Goal: Task Accomplishment & Management: Use online tool/utility

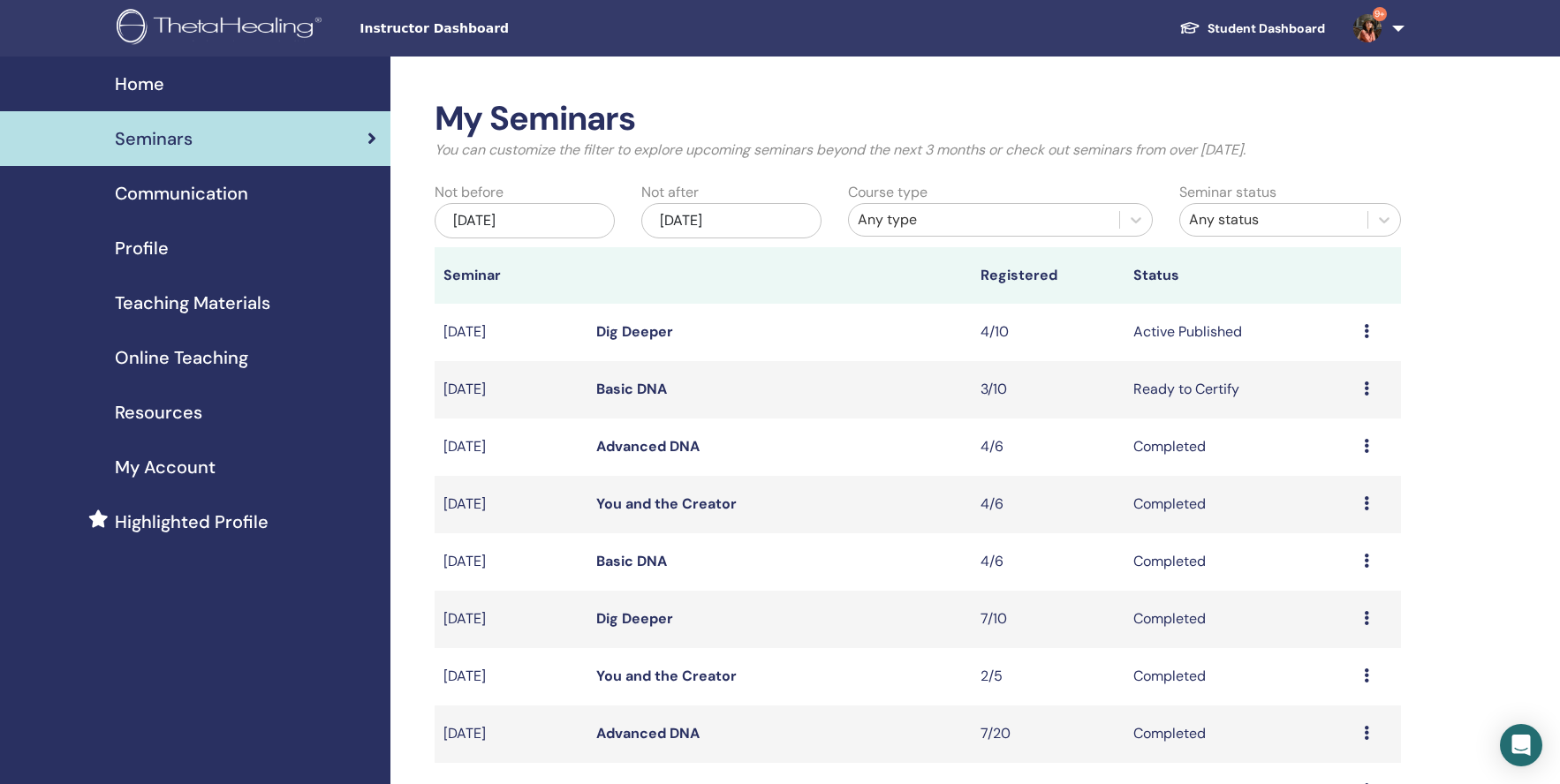
click at [652, 337] on link "Dig Deeper" at bounding box center [634, 331] width 76 height 19
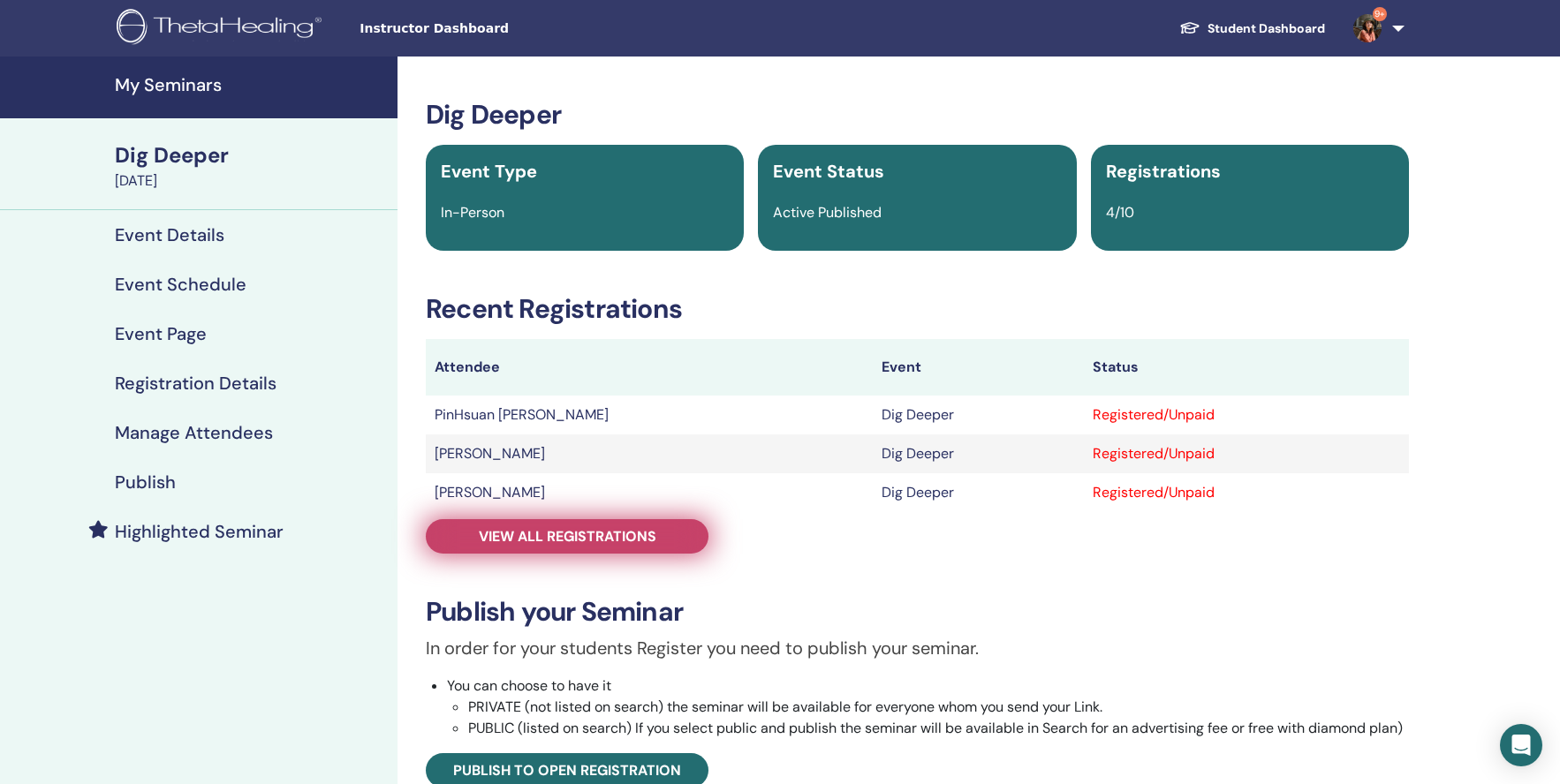
click at [592, 532] on span "View all registrations" at bounding box center [567, 536] width 178 height 19
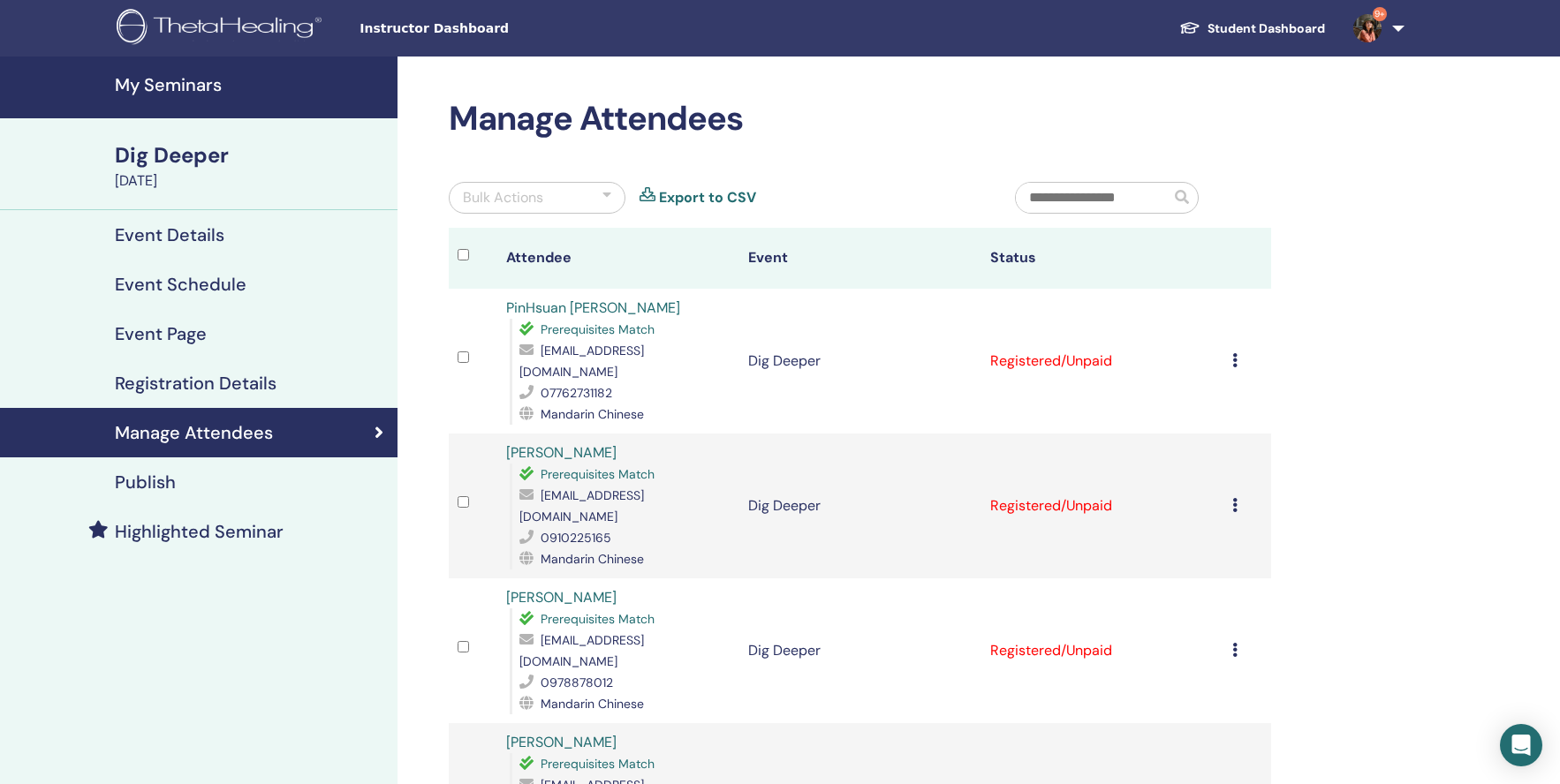
scroll to position [10, 0]
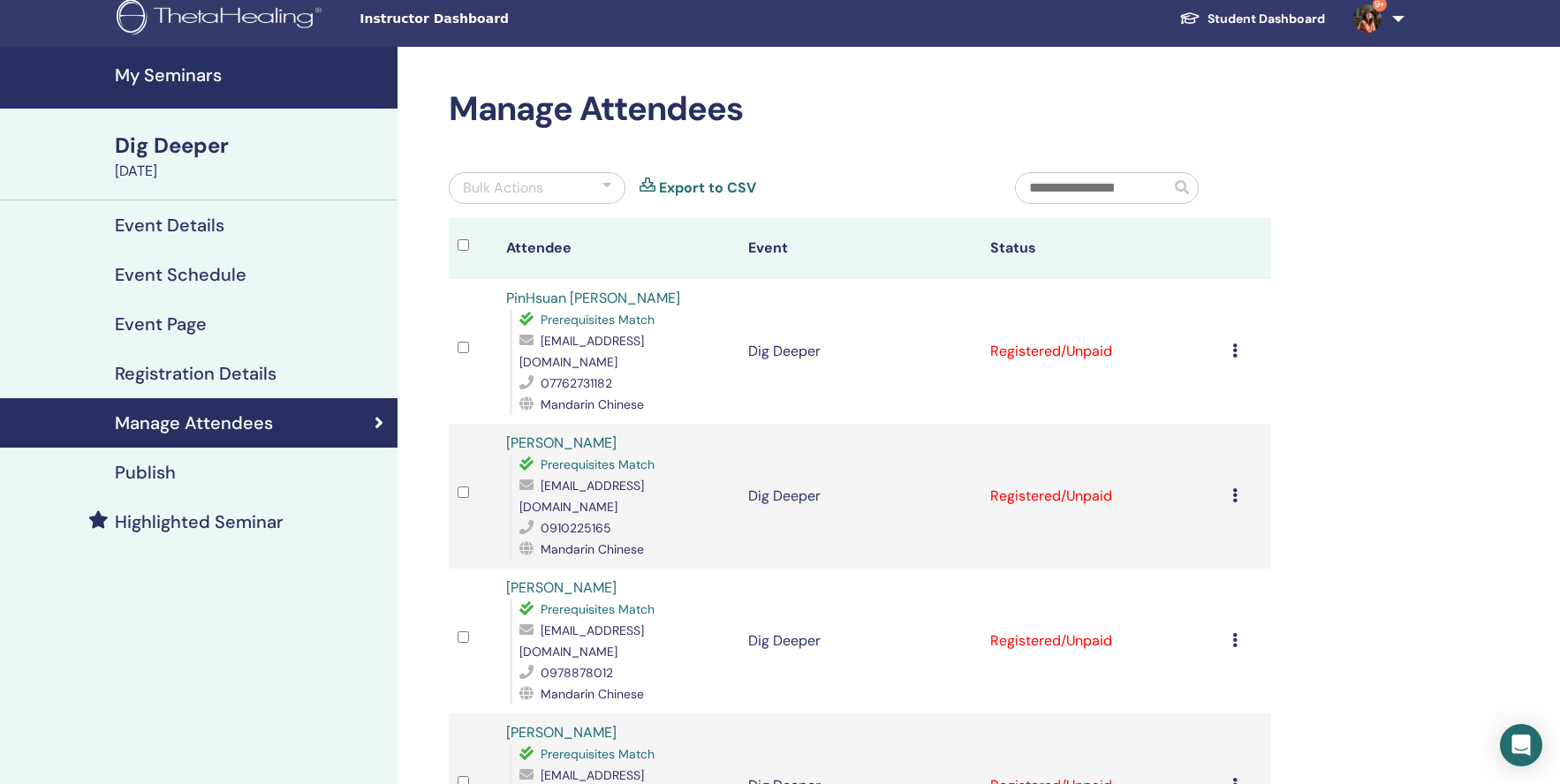
click at [524, 199] on div "Bulk Actions" at bounding box center [537, 188] width 177 height 32
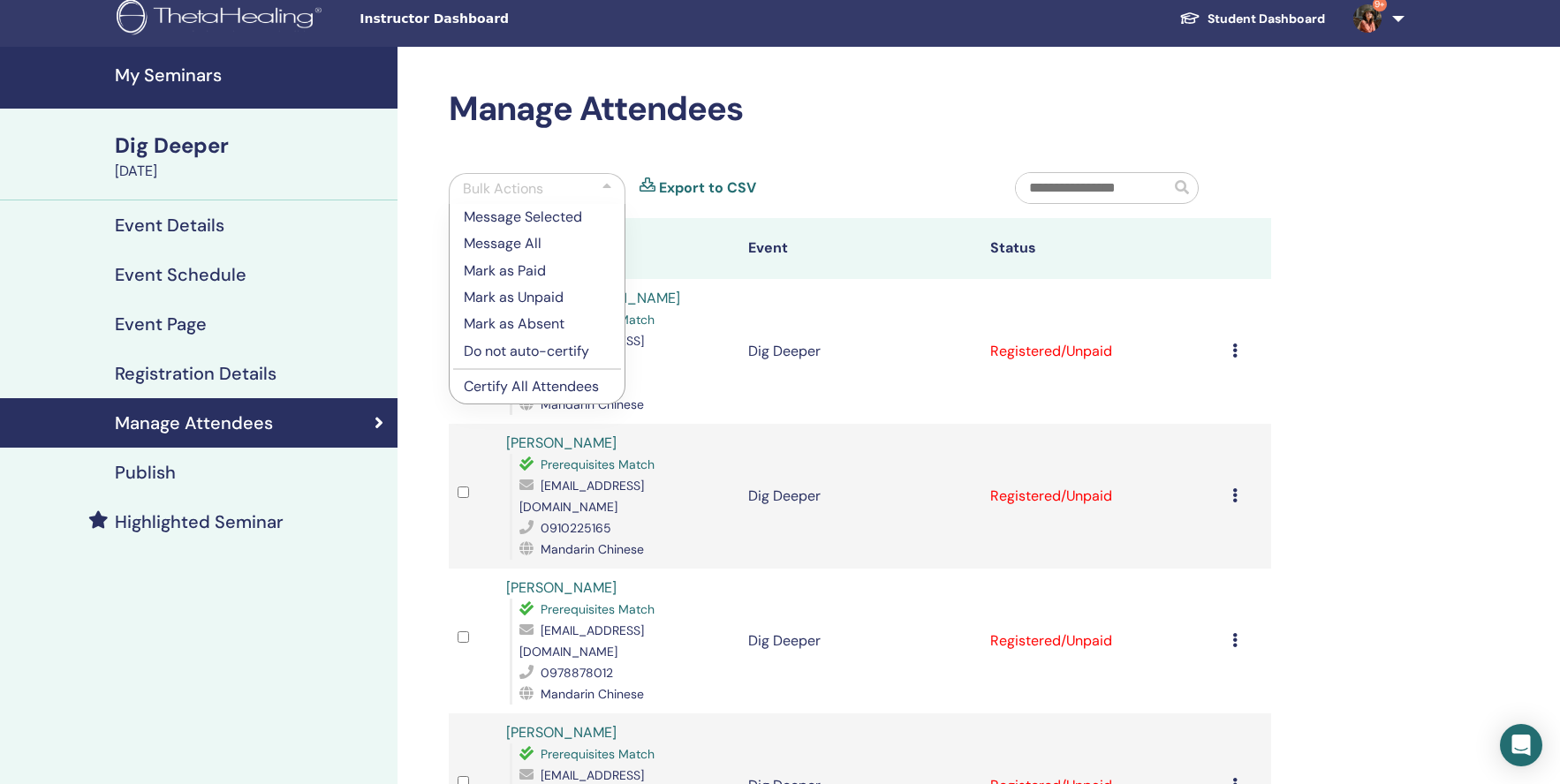
click at [526, 195] on div "Bulk Actions" at bounding box center [503, 188] width 80 height 21
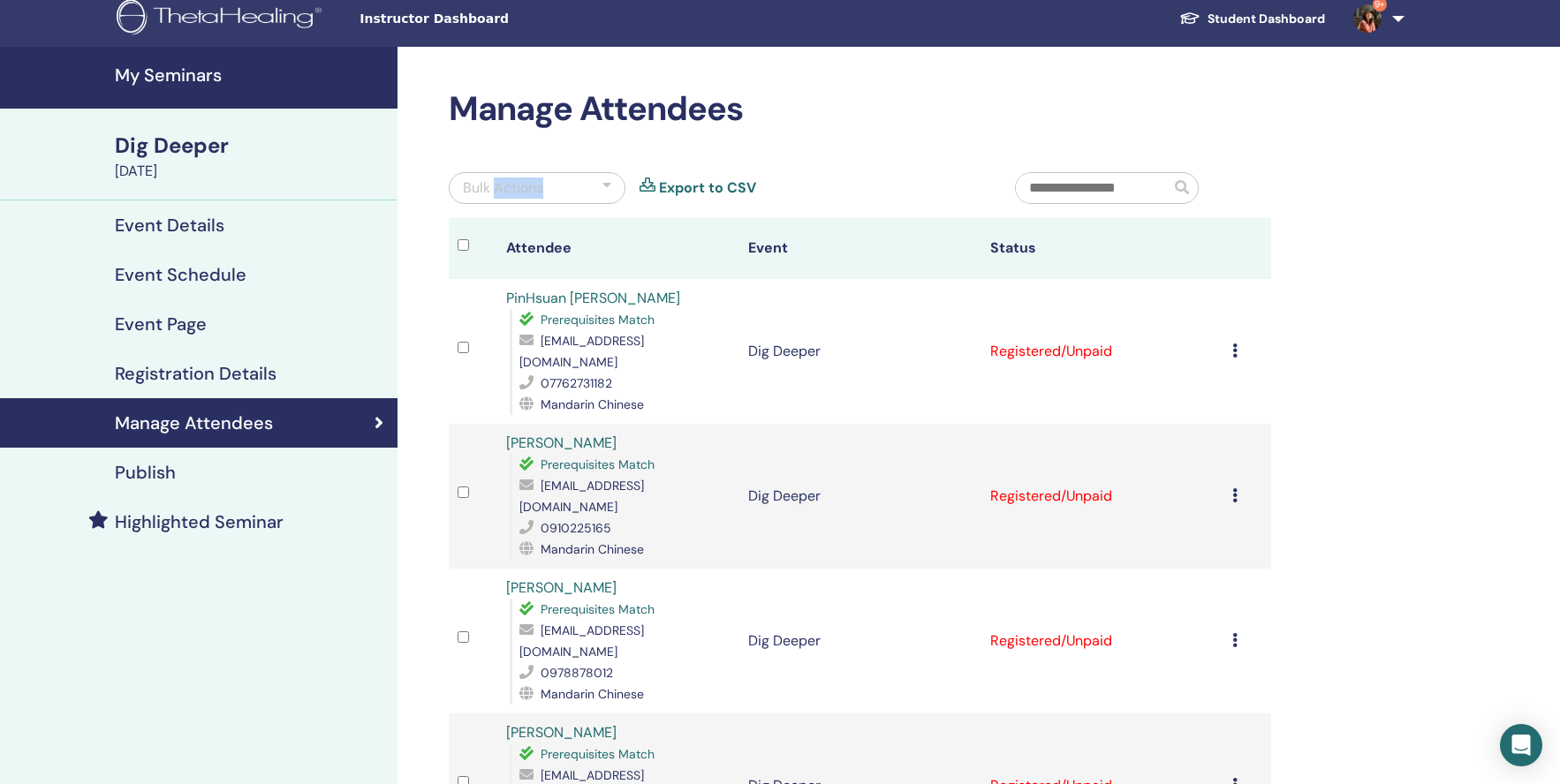
click at [526, 195] on div "Bulk Actions" at bounding box center [503, 187] width 80 height 21
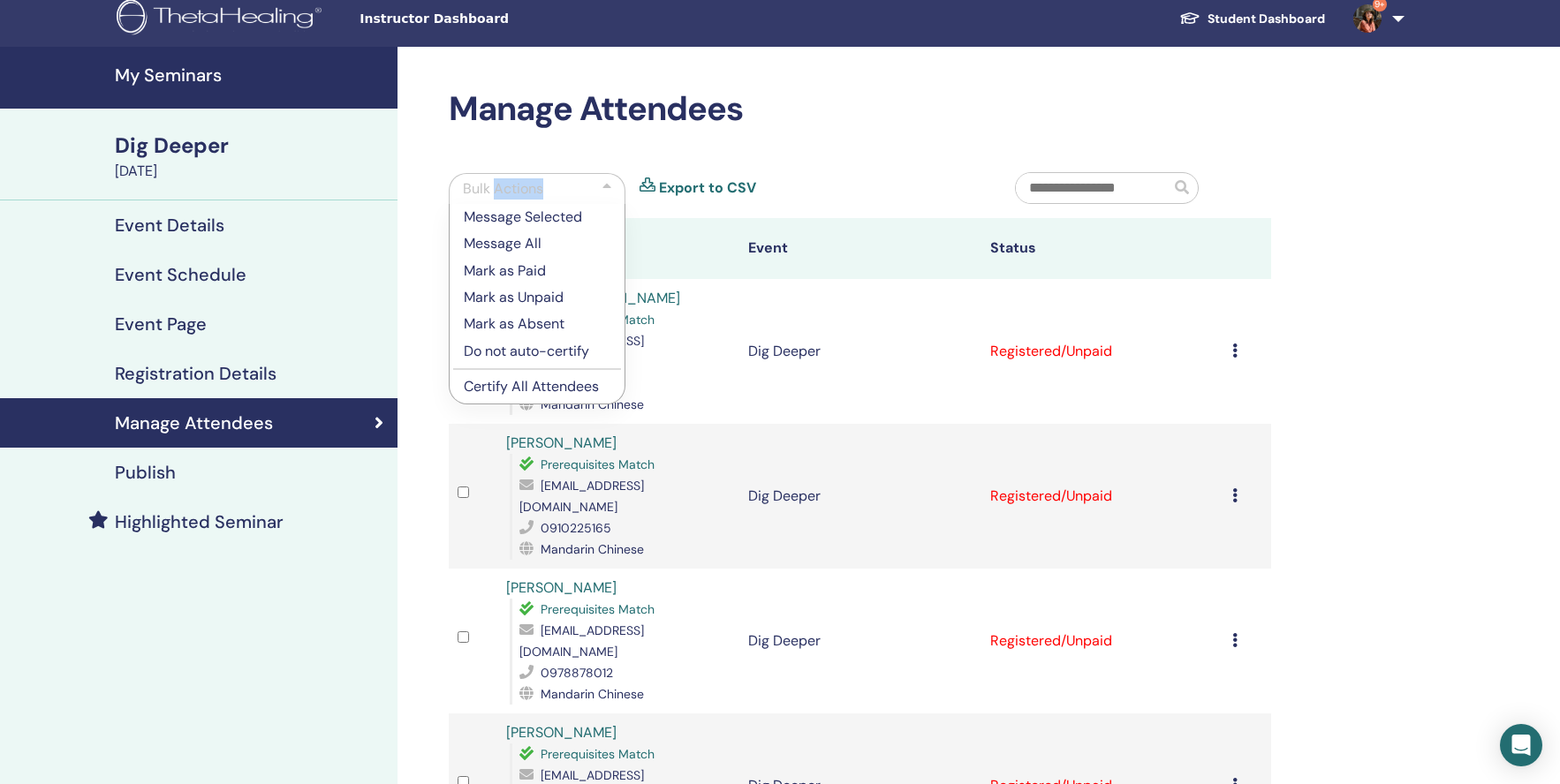
click at [515, 386] on p "Certify All Attendees" at bounding box center [538, 386] width 147 height 21
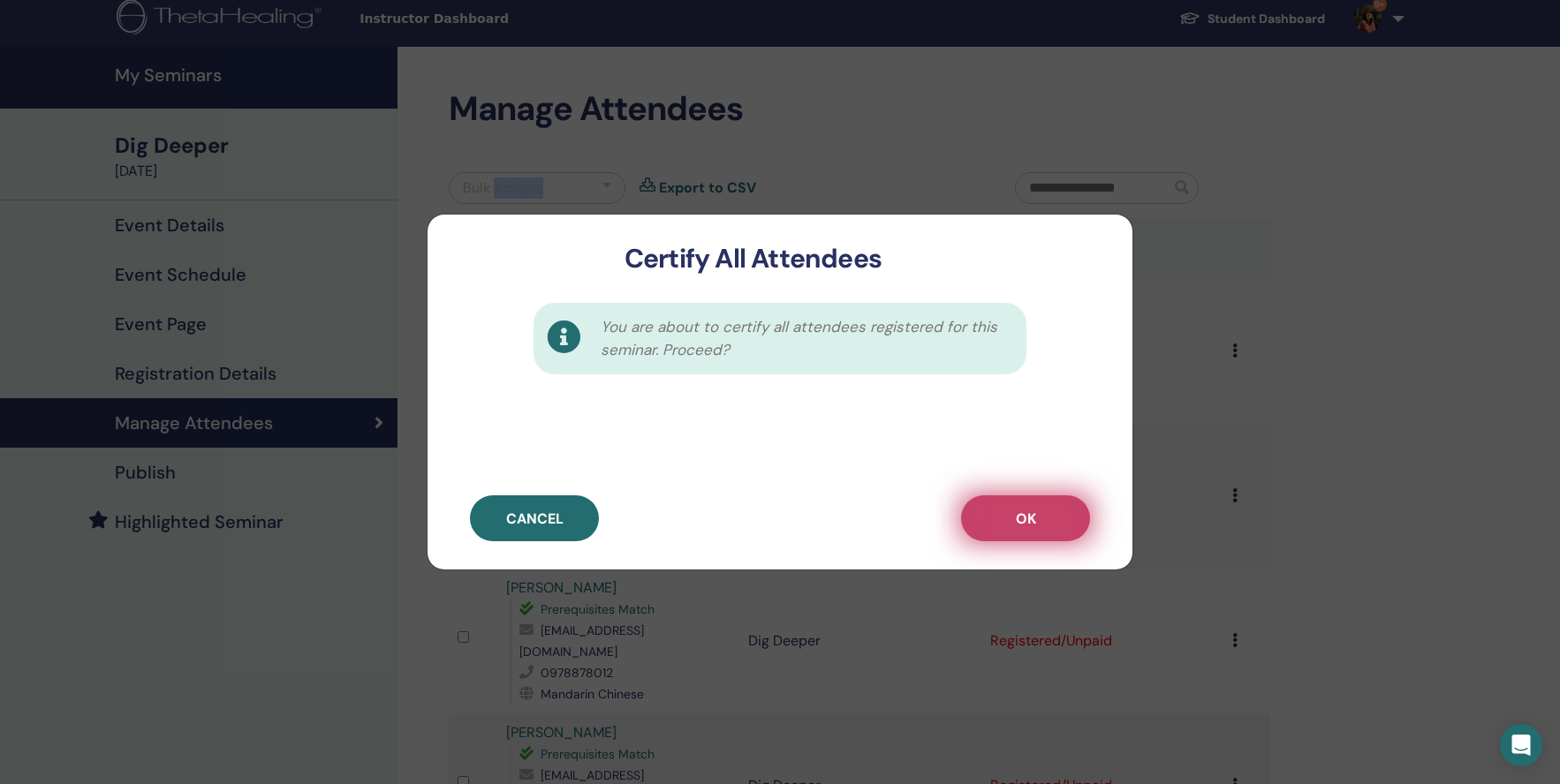
click at [986, 524] on button "OK" at bounding box center [1025, 518] width 129 height 46
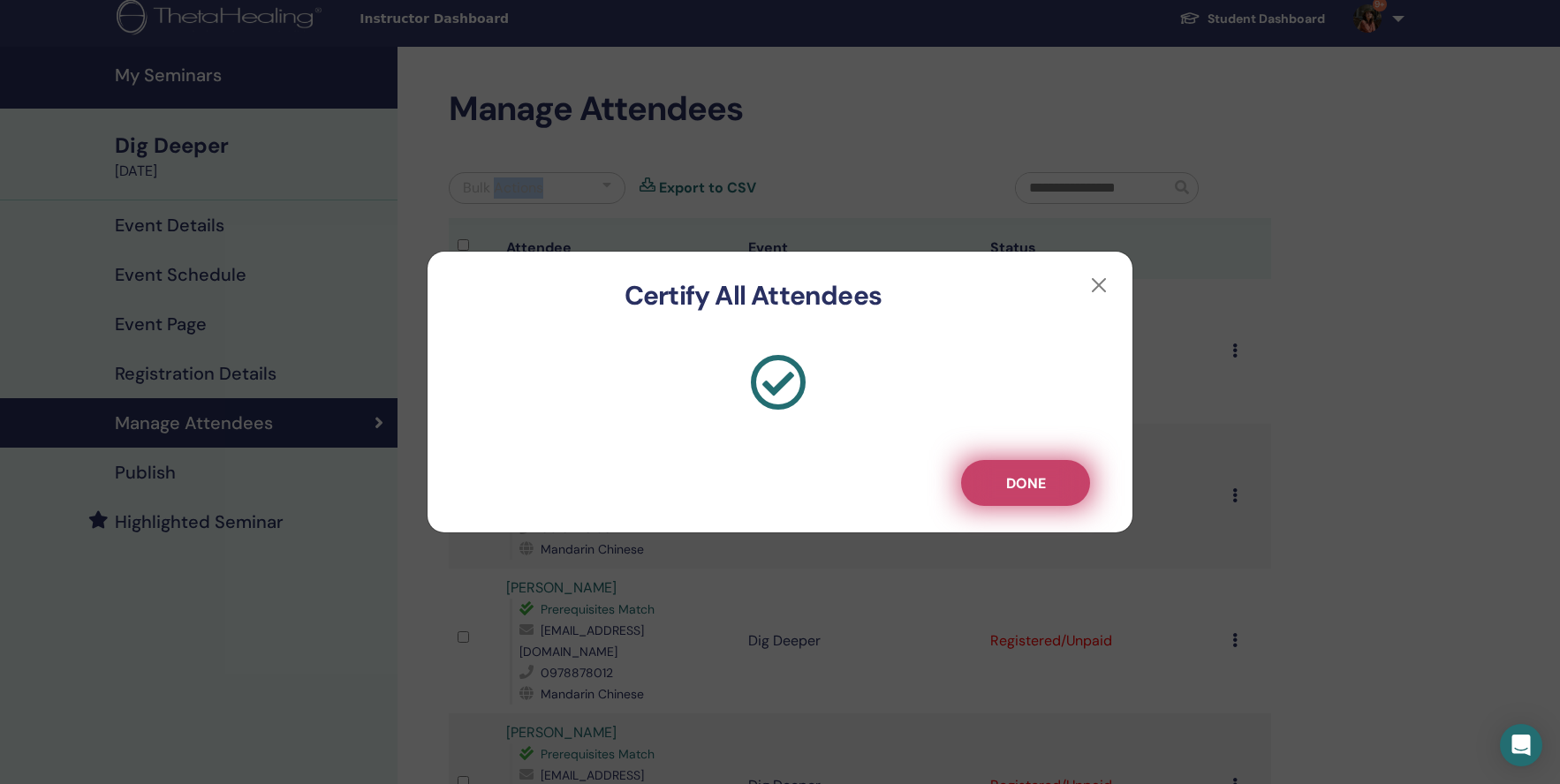
scroll to position [0, 0]
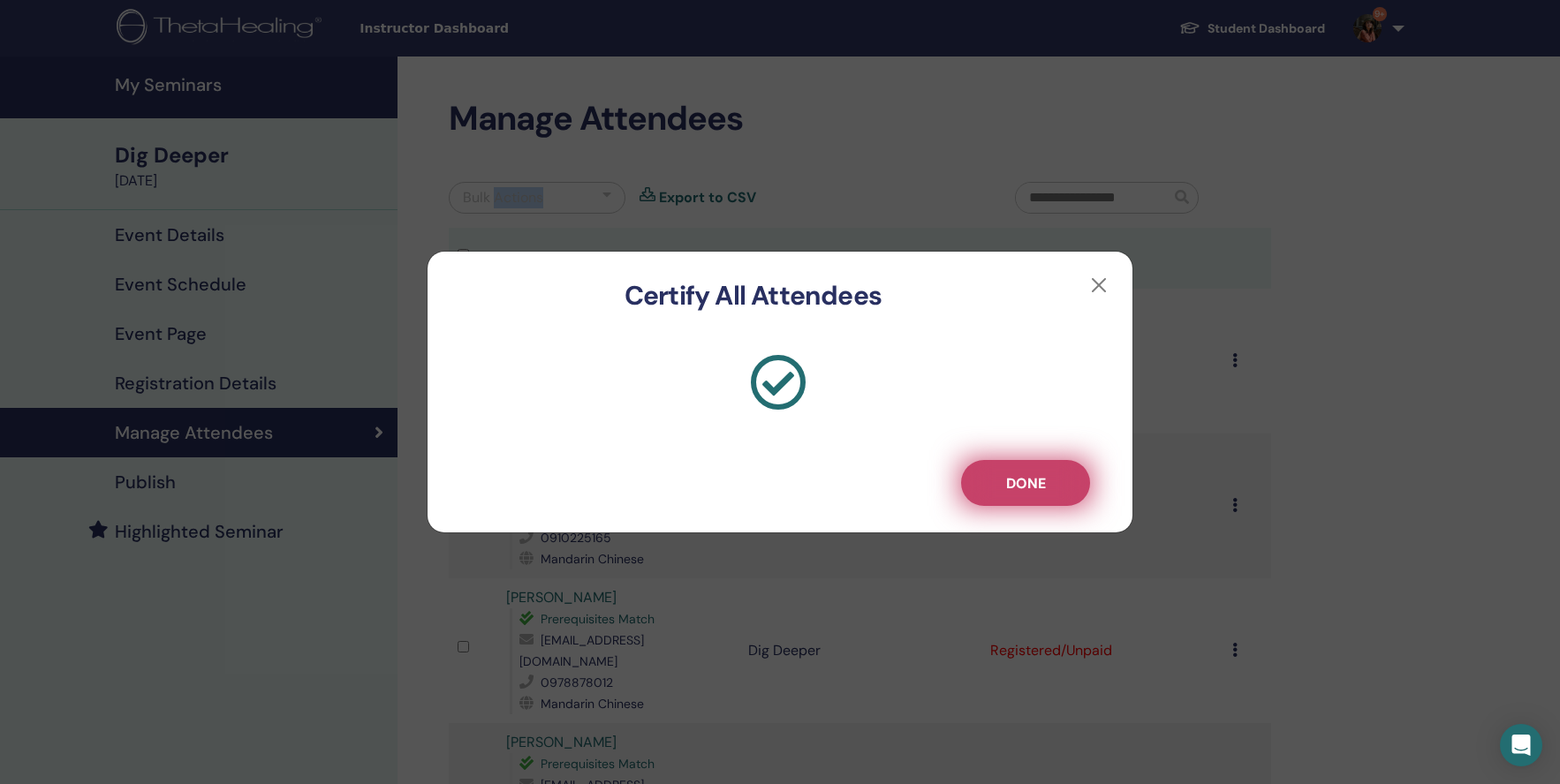
click at [1014, 467] on button "Done" at bounding box center [1025, 483] width 129 height 46
